Goal: Transaction & Acquisition: Download file/media

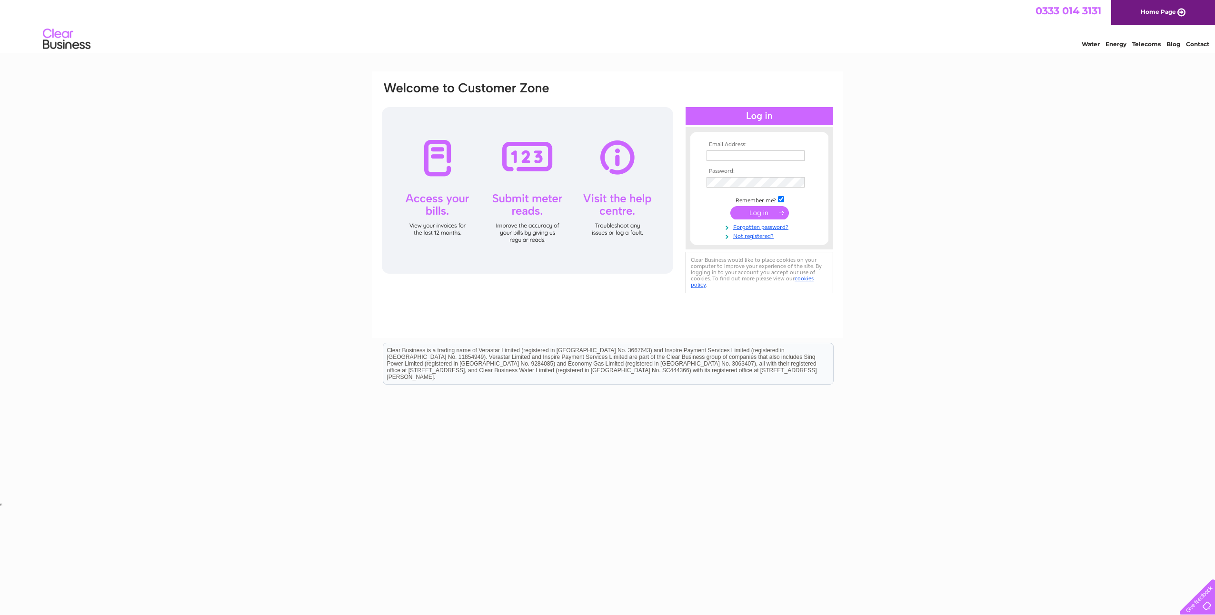
type input "andrew@dandwca.co.uk"
click at [760, 212] on input "submit" at bounding box center [760, 212] width 59 height 13
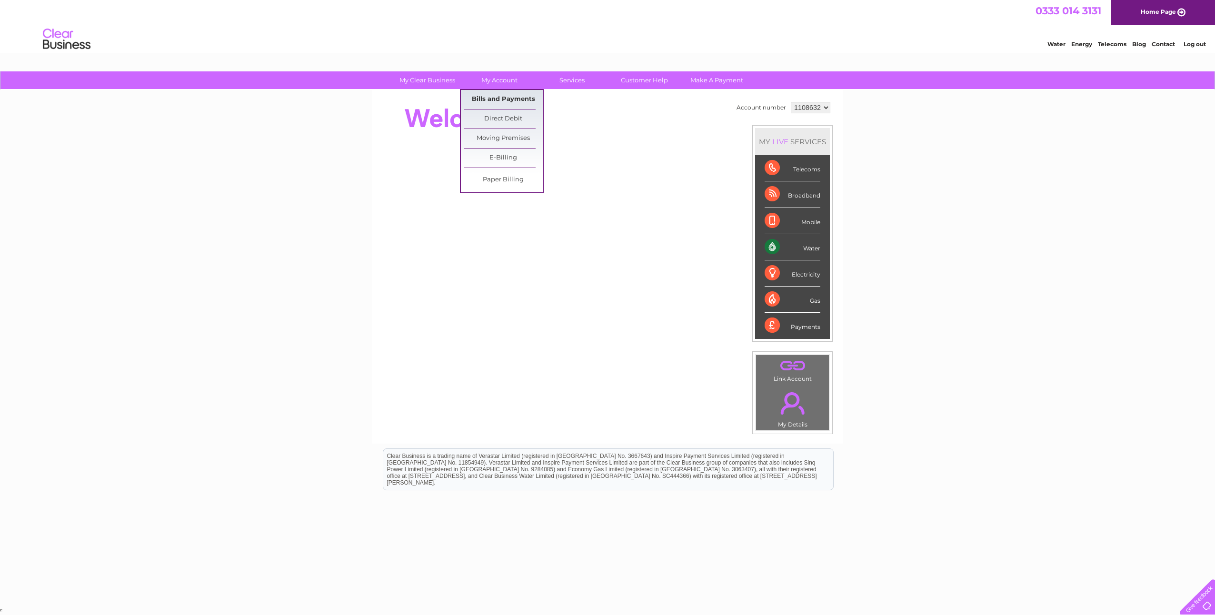
click at [499, 98] on link "Bills and Payments" at bounding box center [503, 99] width 79 height 19
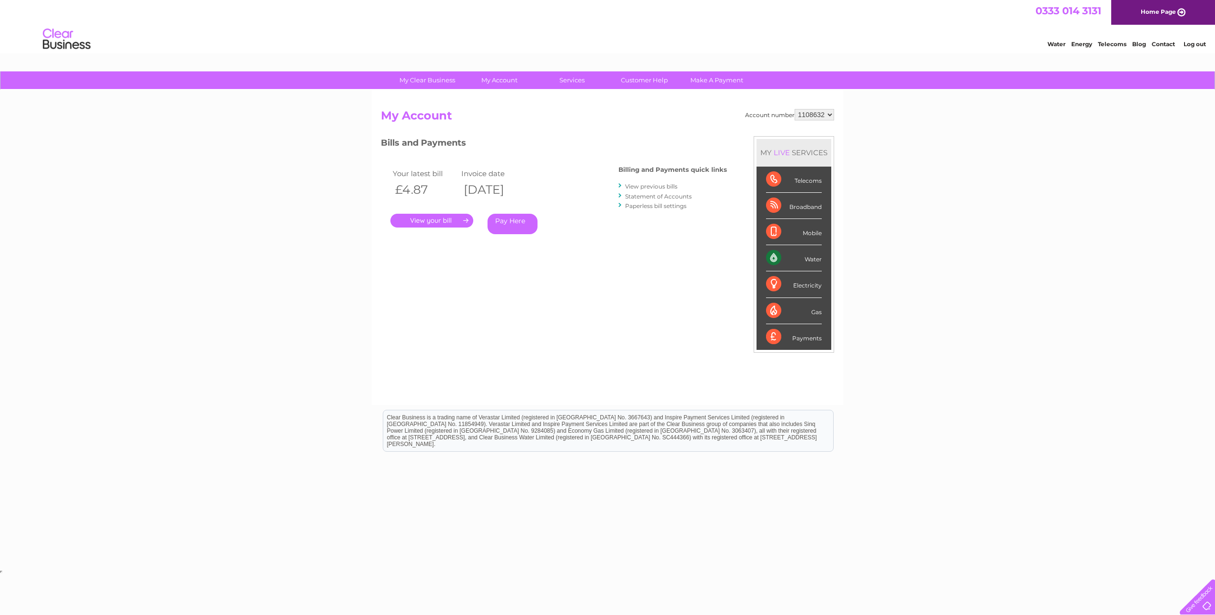
click at [442, 221] on link "." at bounding box center [432, 221] width 83 height 14
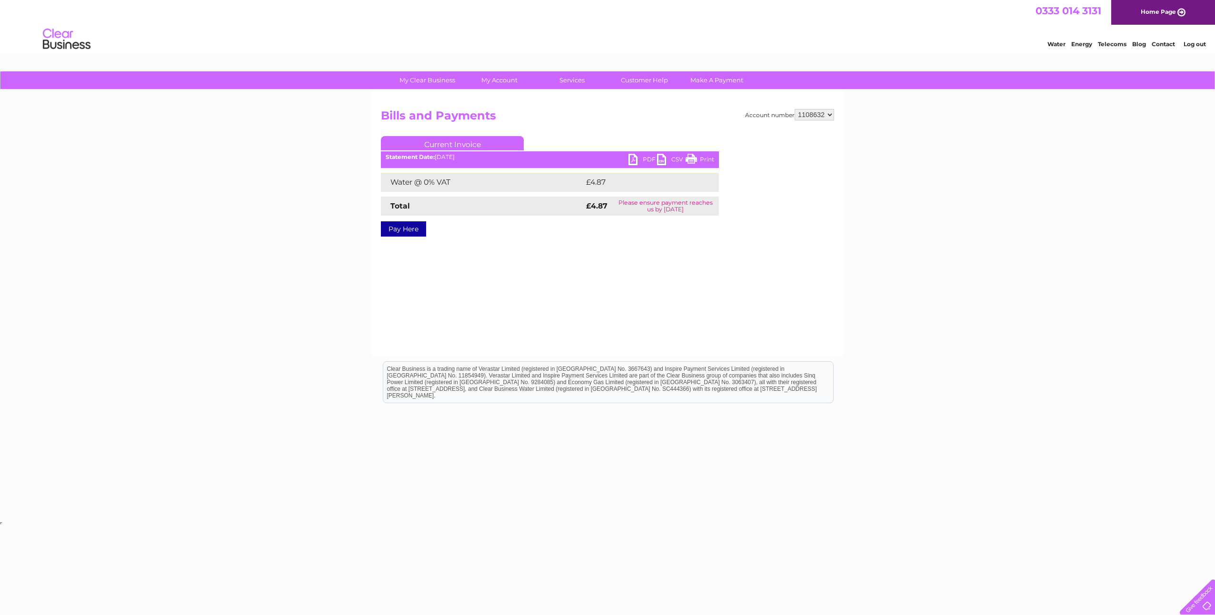
click at [633, 160] on link "PDF" at bounding box center [643, 161] width 29 height 14
